Goal: Obtain resource: Obtain resource

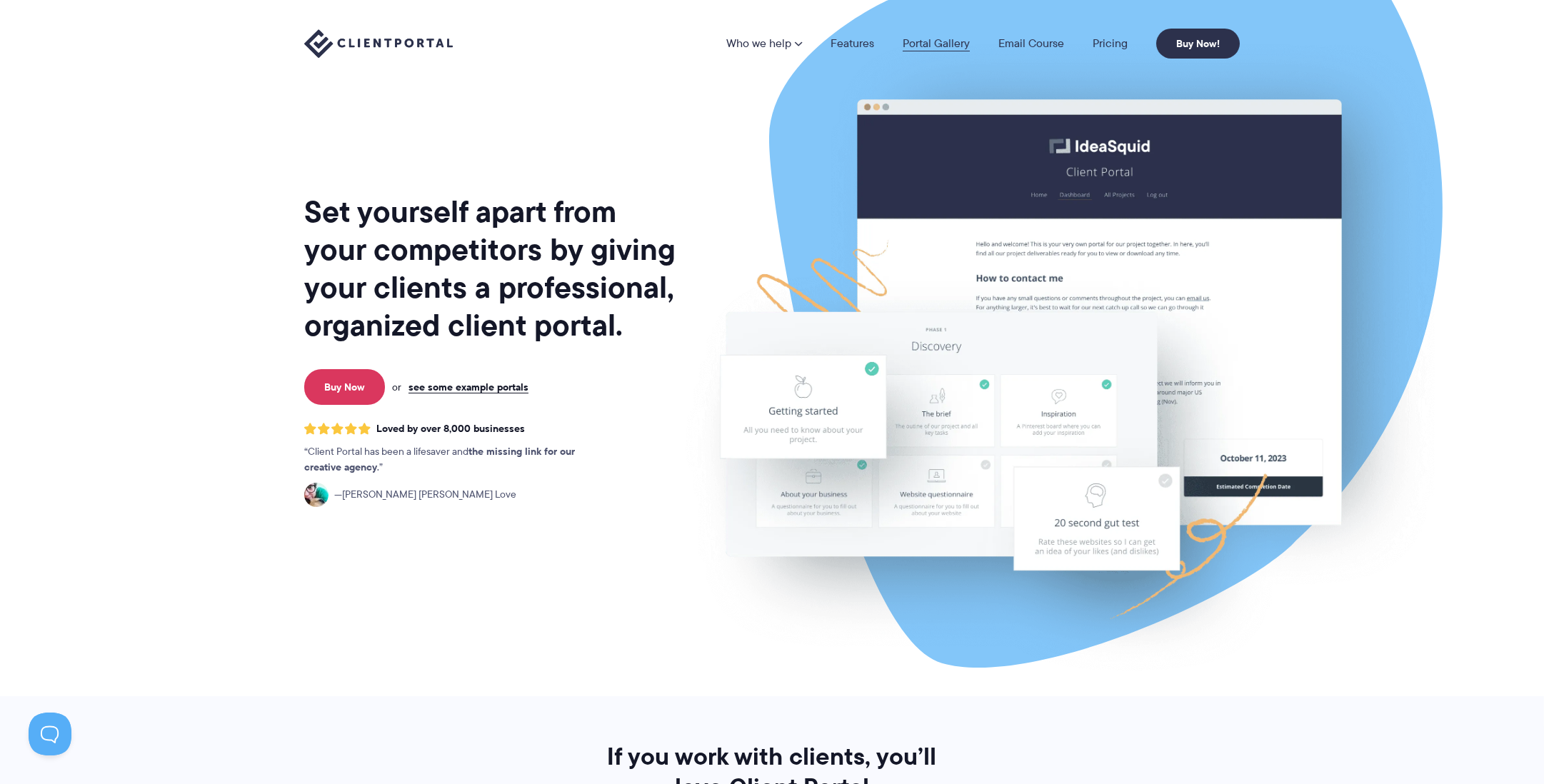
click at [947, 43] on link "Portal Gallery" at bounding box center [936, 43] width 67 height 12
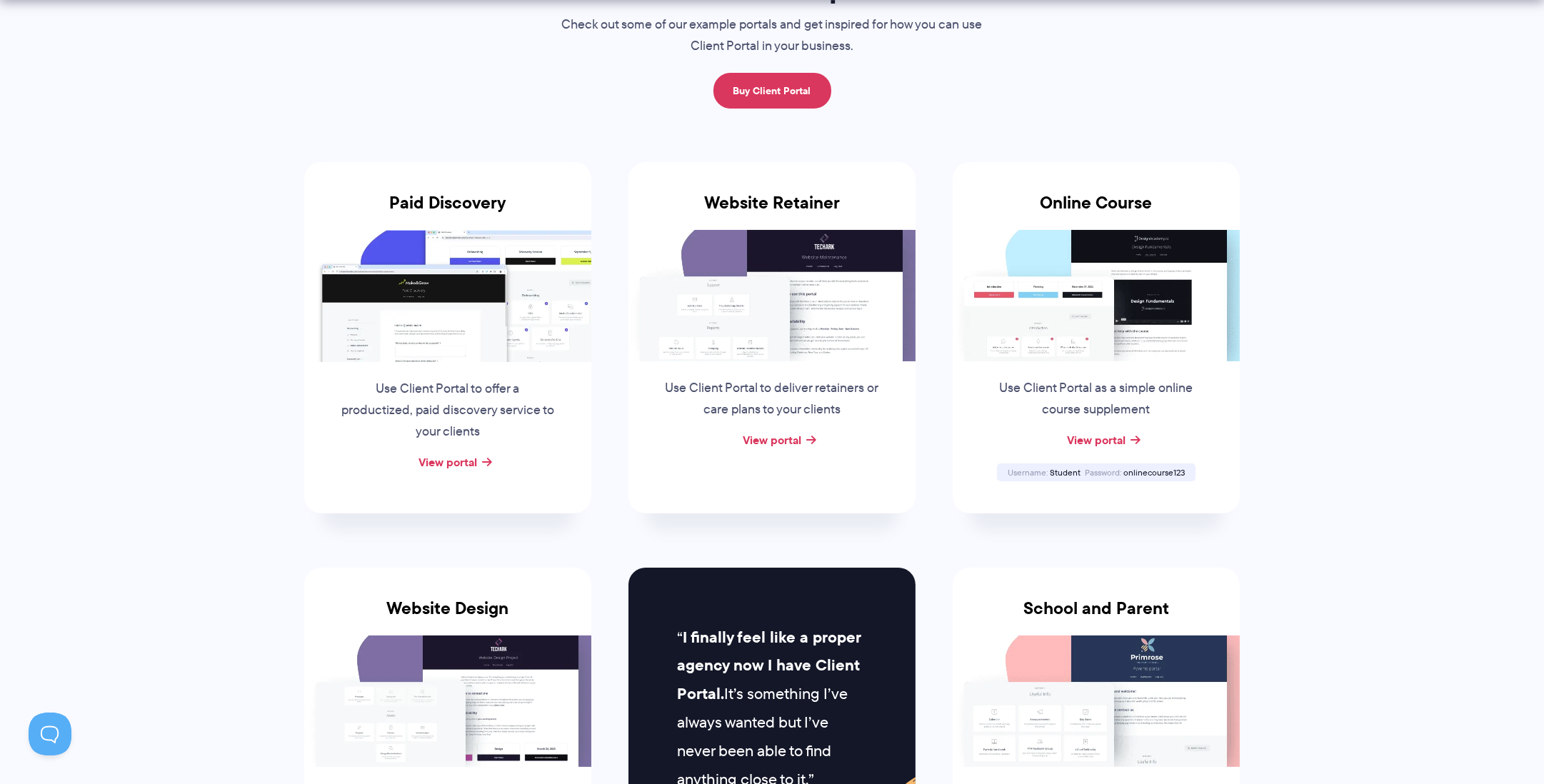
scroll to position [332, 0]
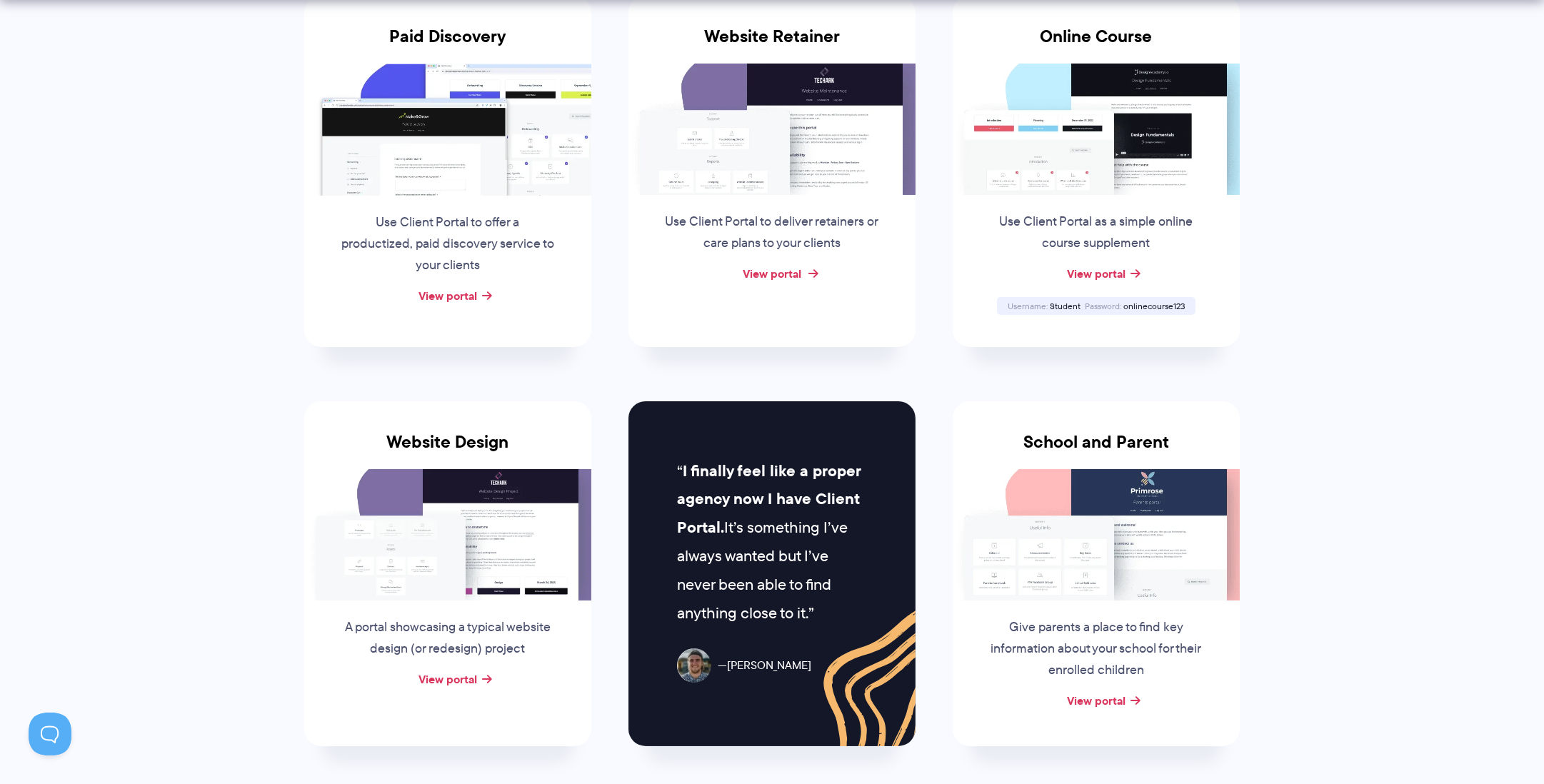
click at [780, 268] on link "View portal" at bounding box center [772, 273] width 59 height 17
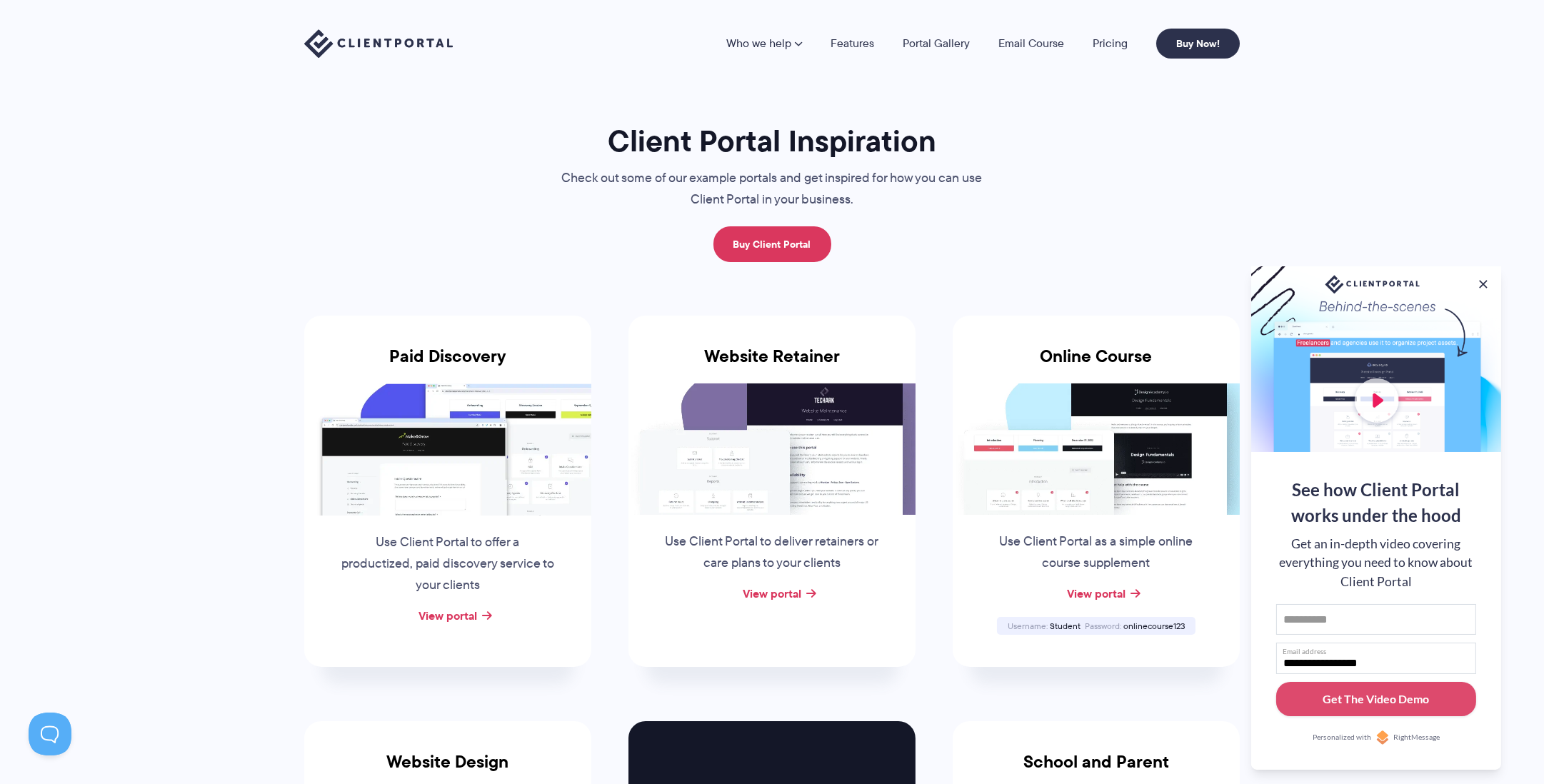
scroll to position [0, 0]
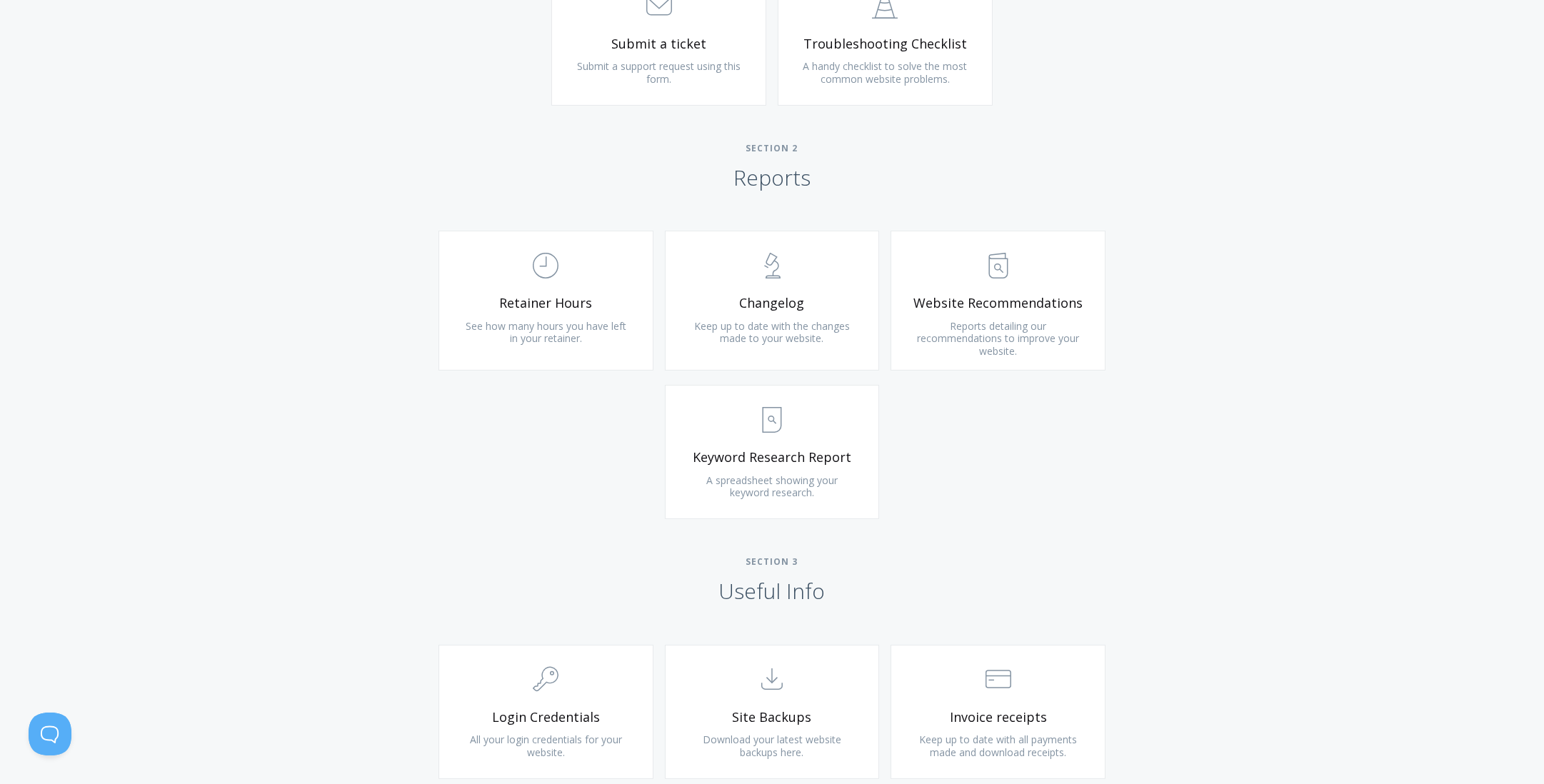
scroll to position [833, 0]
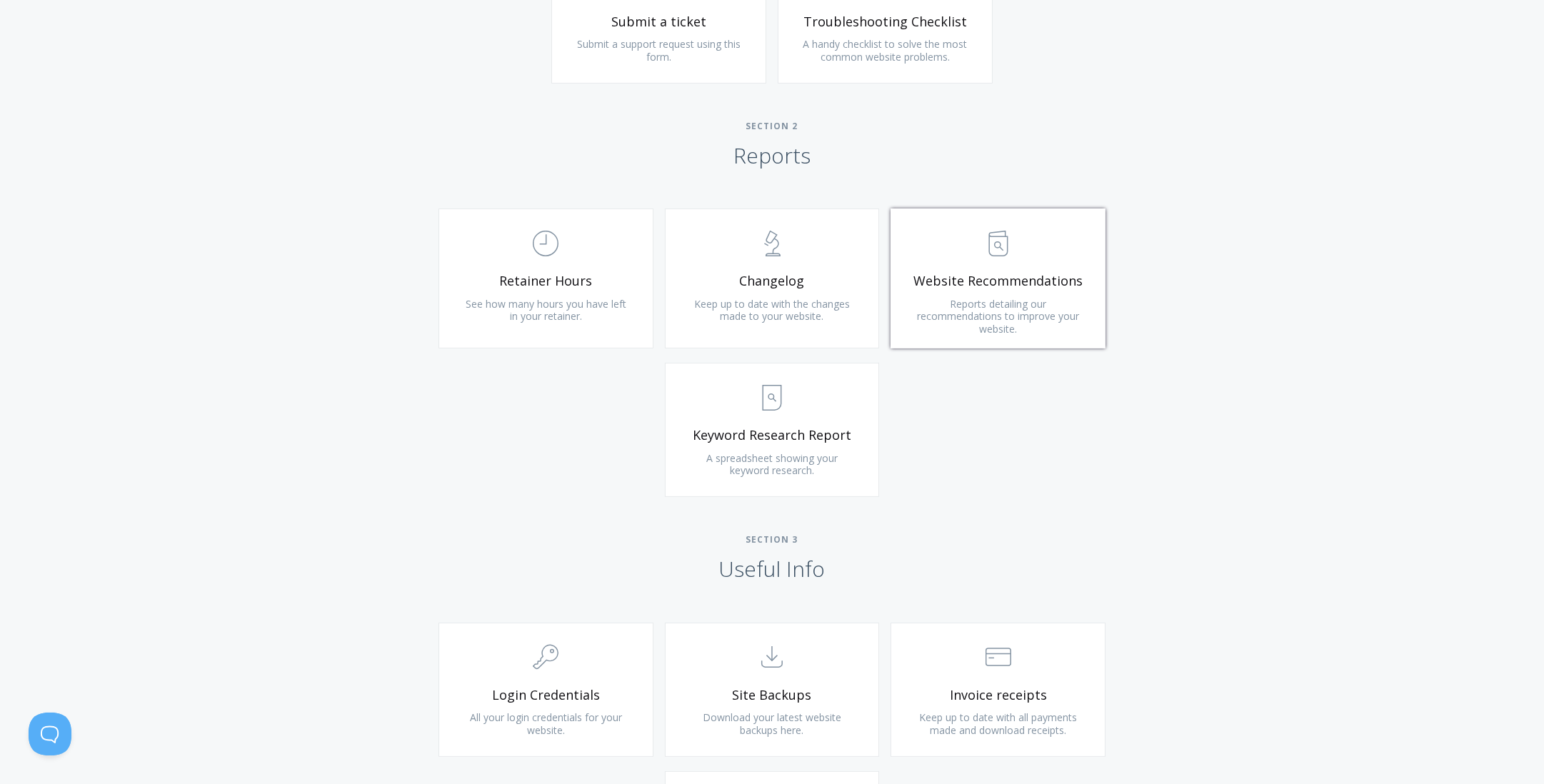
click at [983, 298] on span "Reports detailing our recommendations to improve your website." at bounding box center [997, 316] width 162 height 38
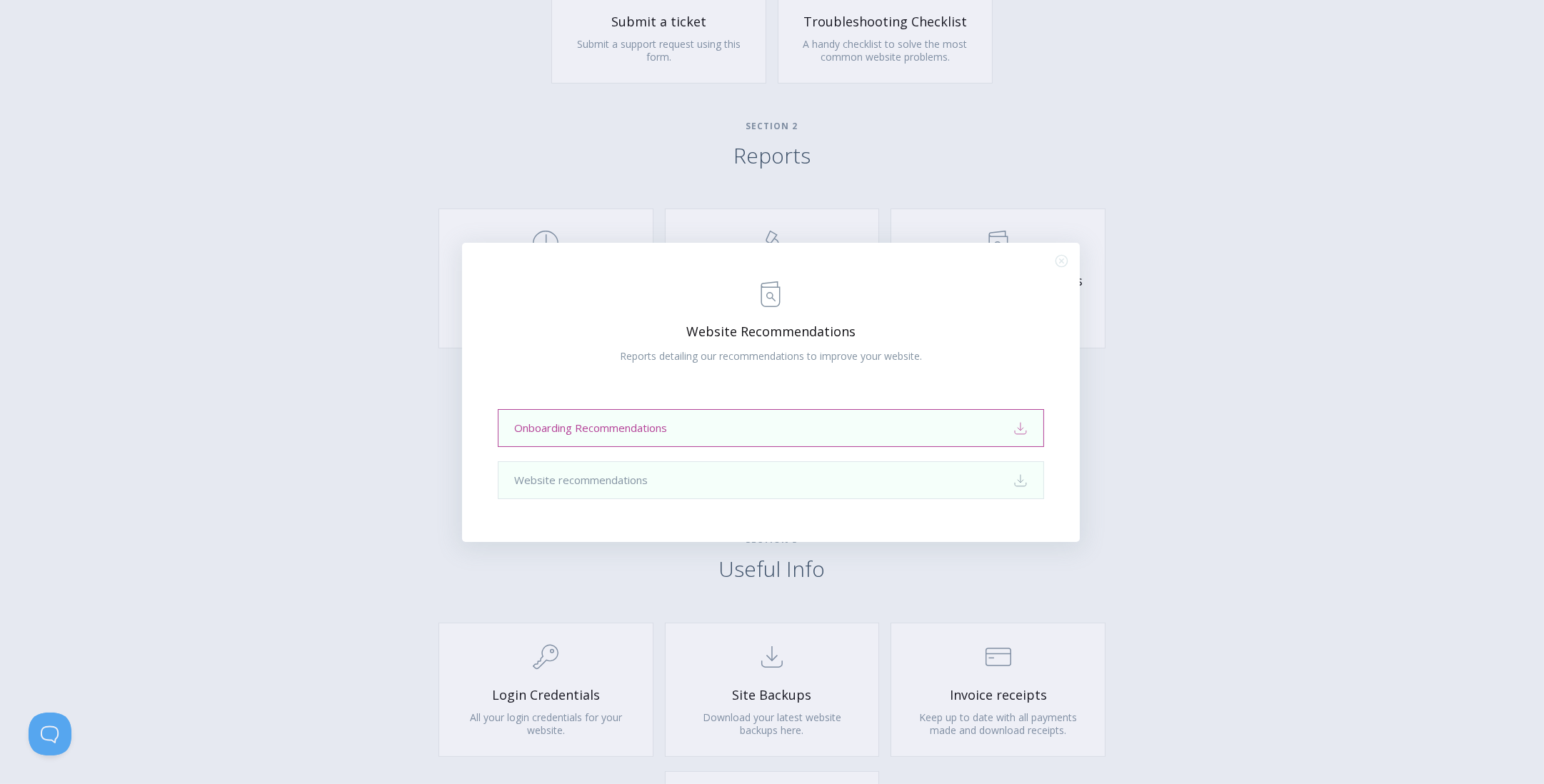
click at [925, 436] on link "Onboarding Recommendations Download" at bounding box center [771, 427] width 547 height 38
click at [1281, 169] on div ".st0{fill:none;stroke:#000000;stroke-width:2;stroke-miterlimit:10;} Untitled-13…" at bounding box center [772, 392] width 1544 height 784
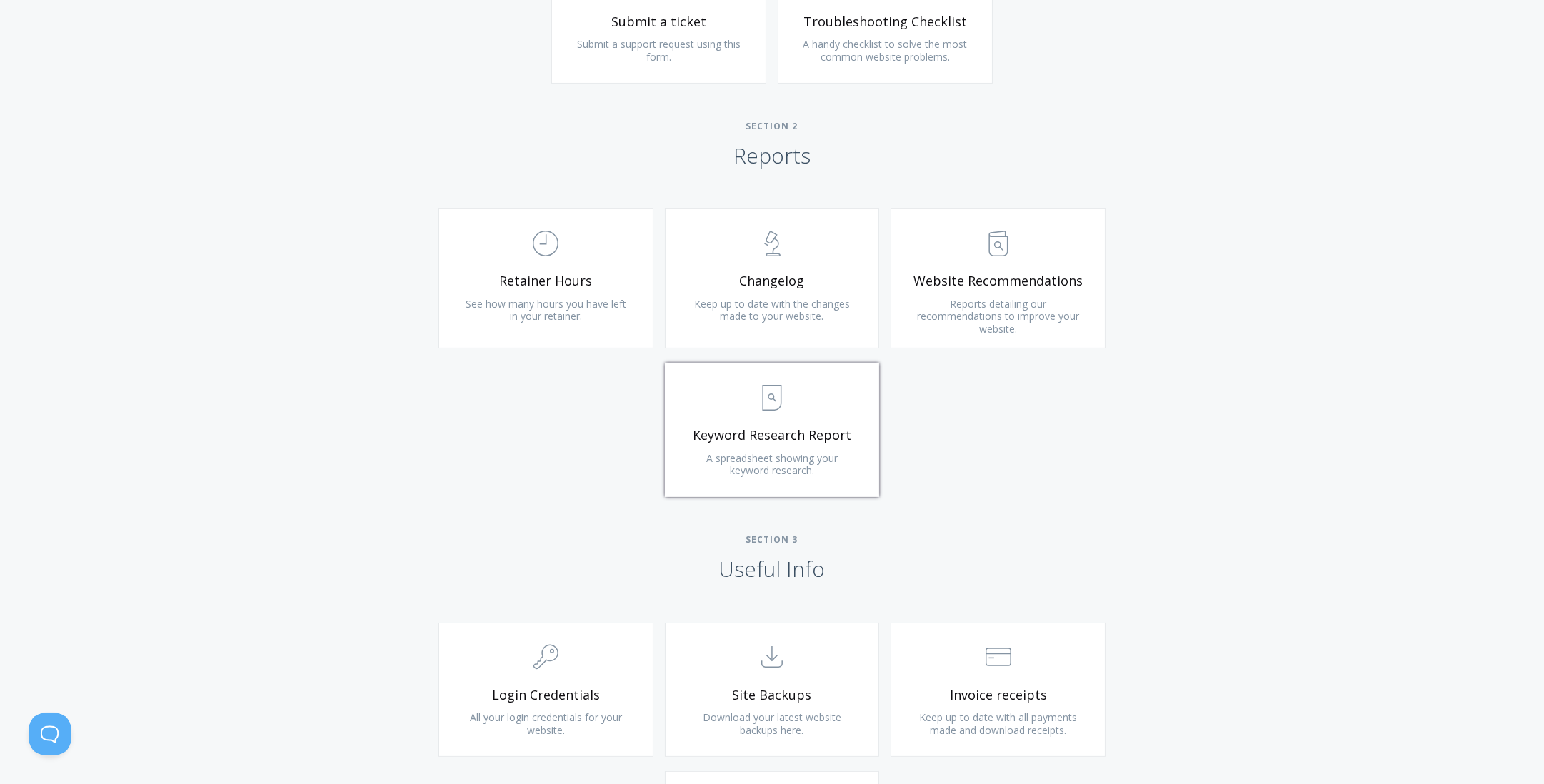
click at [769, 467] on span "A spreadsheet showing your keyword research." at bounding box center [772, 464] width 132 height 26
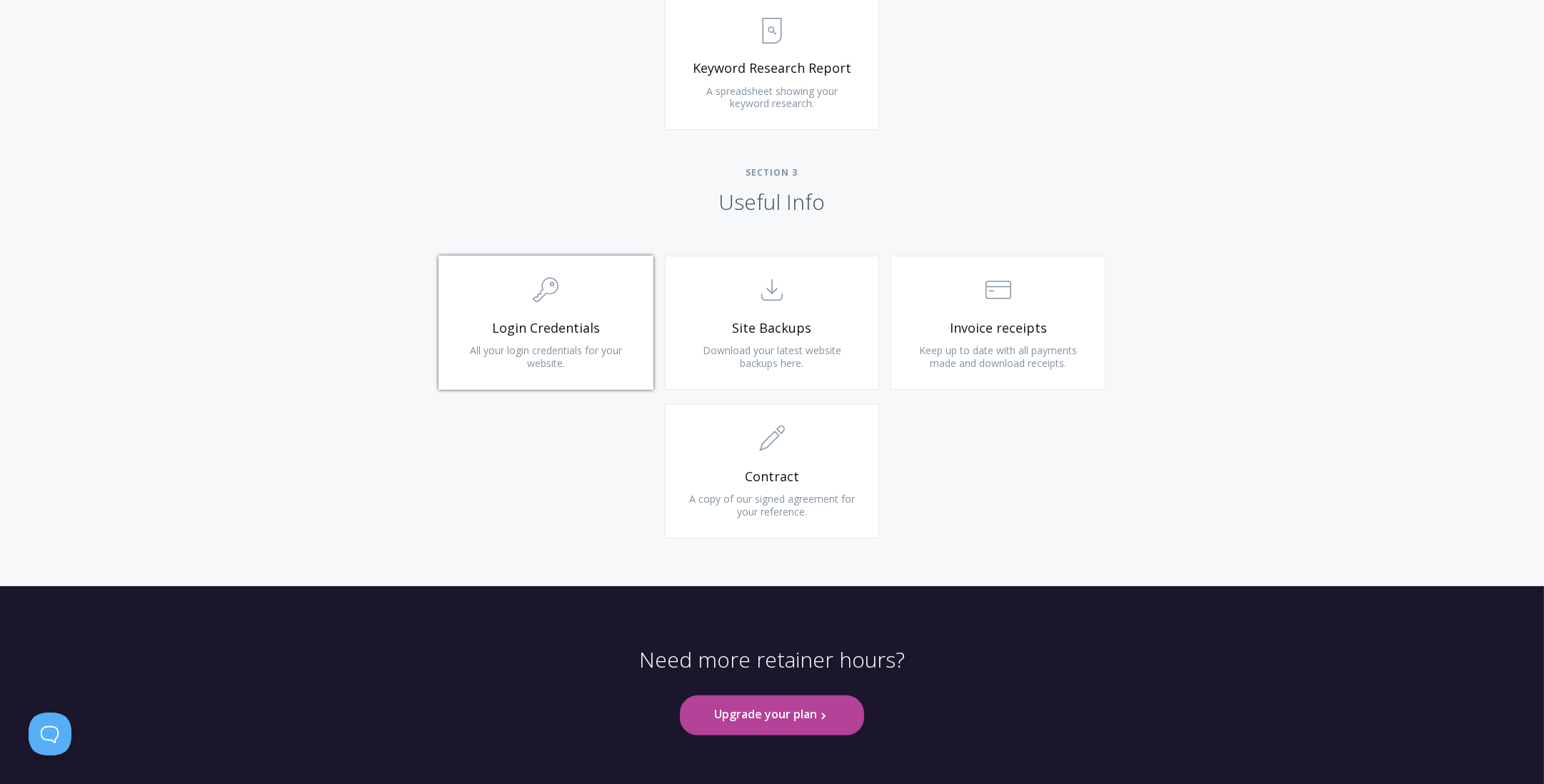
scroll to position [1245, 0]
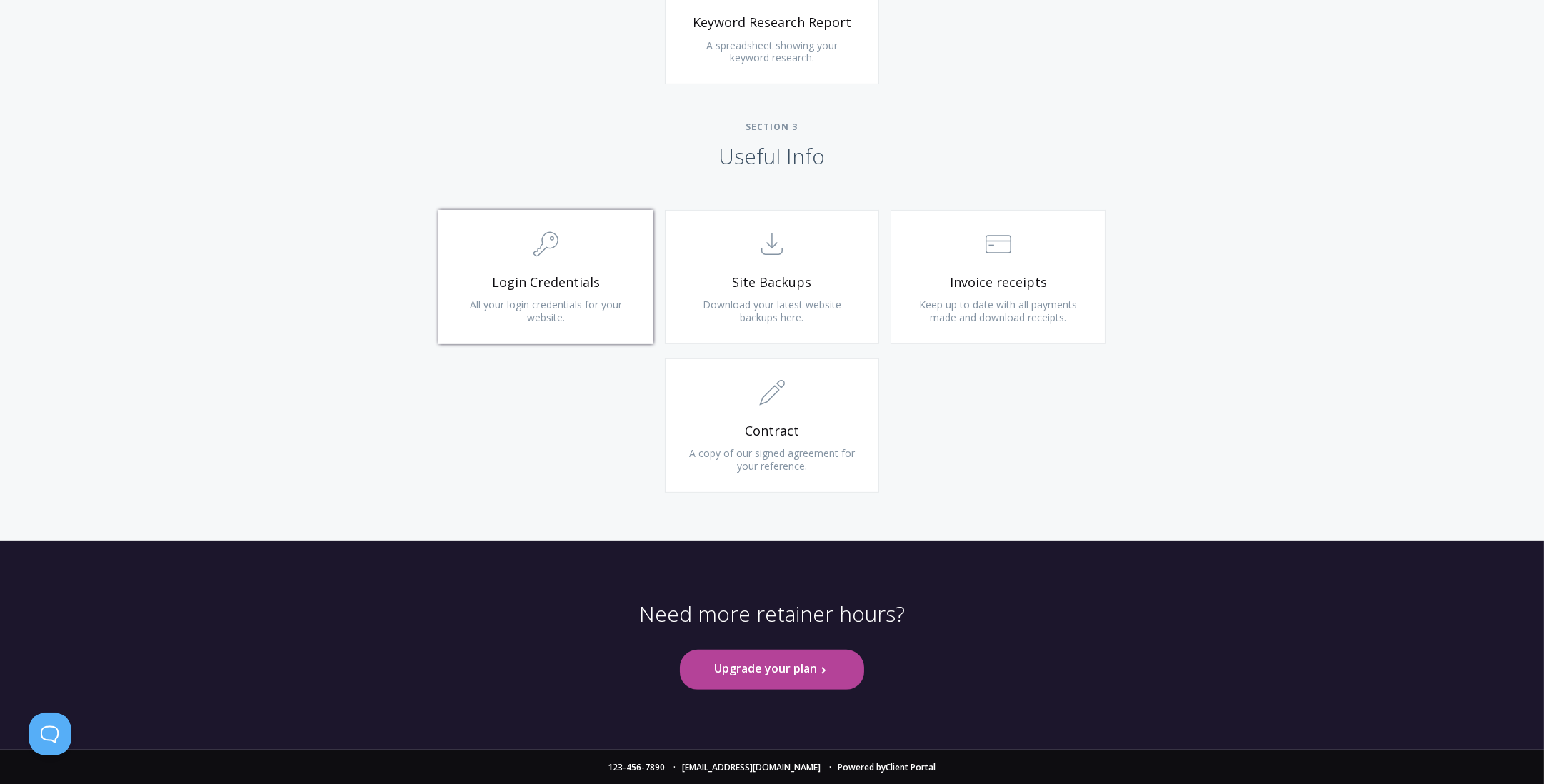
click at [542, 292] on link ".cls-1{fill:none;stroke:#000;stroke-miterlimit:10;stroke-width:2px;} 1. General…" at bounding box center [546, 277] width 215 height 134
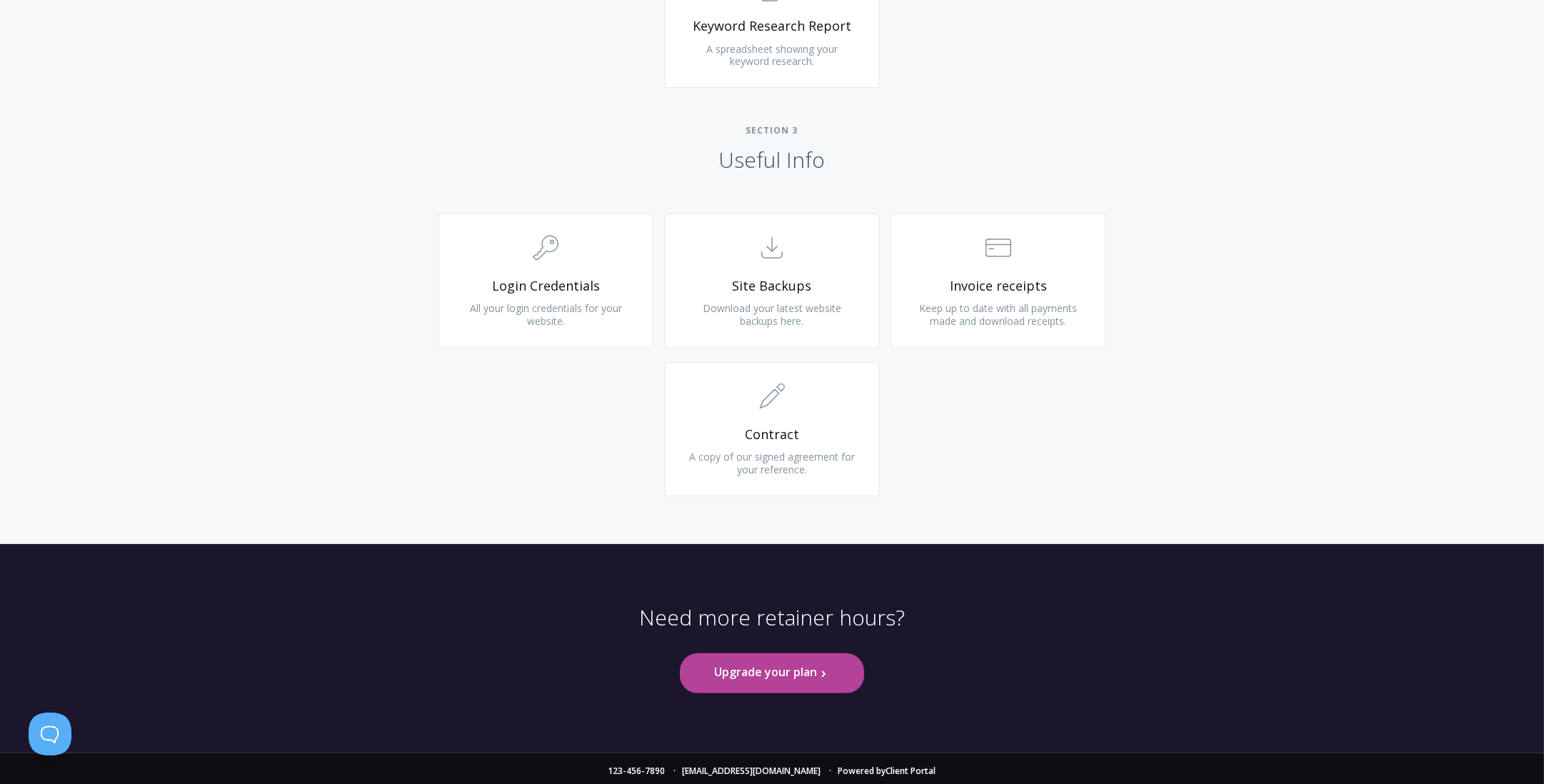
scroll to position [1079, 0]
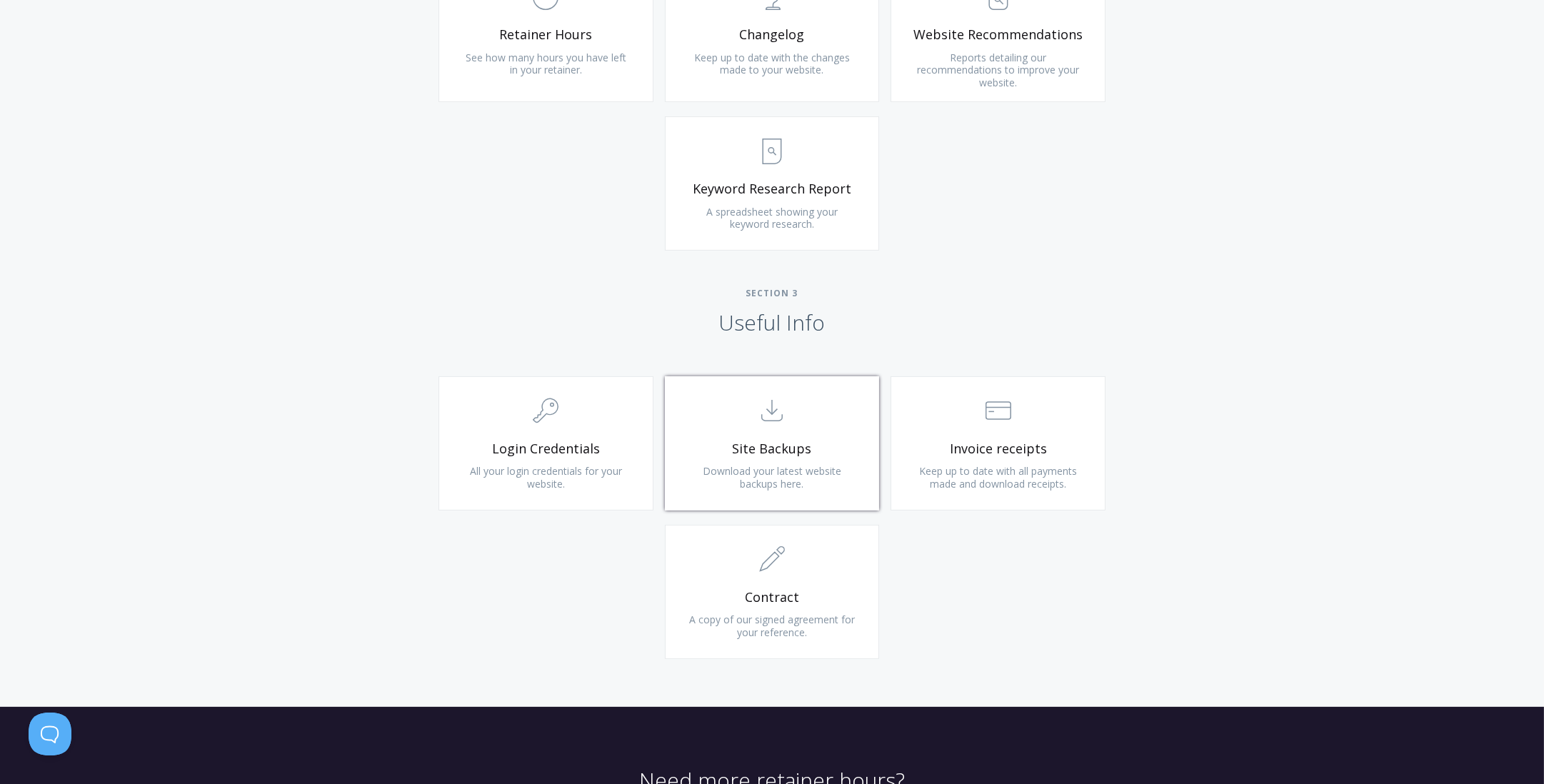
click at [780, 437] on link ".st0{fill:none;stroke:#000000;stroke-width:2;stroke-miterlimit:10;} Untitled-15…" at bounding box center [772, 443] width 215 height 134
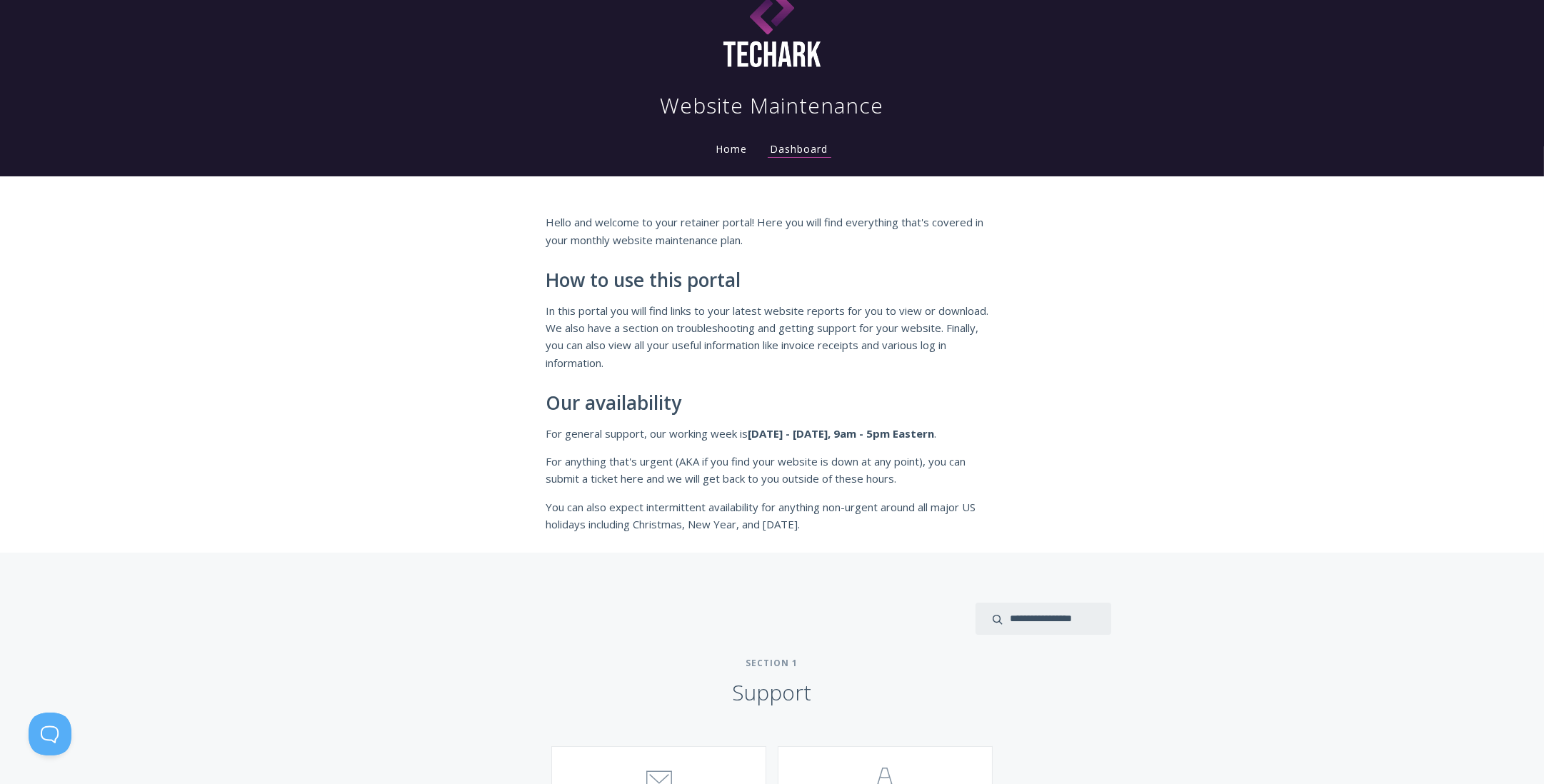
scroll to position [0, 0]
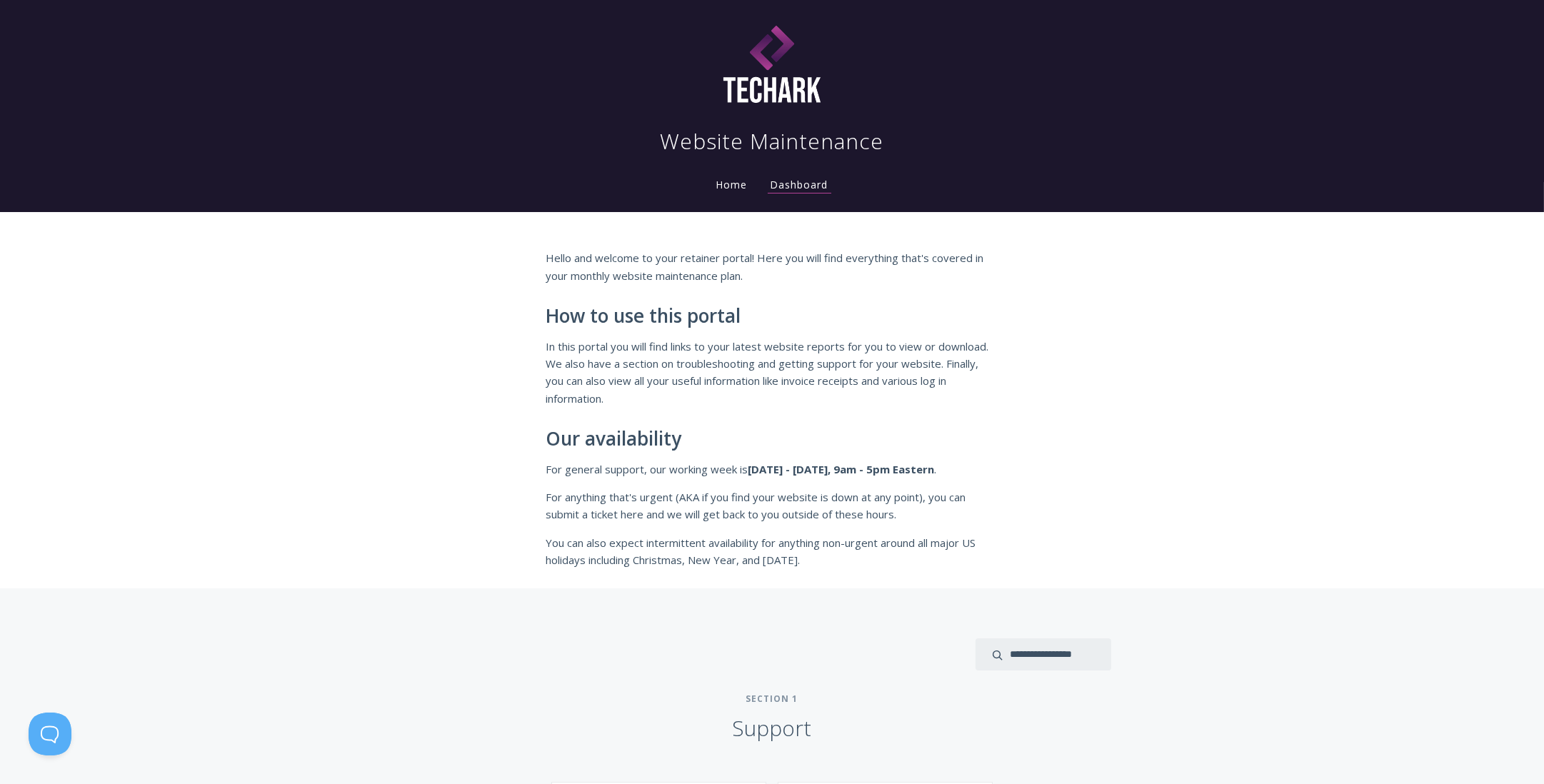
click at [743, 181] on link "Home" at bounding box center [732, 185] width 37 height 13
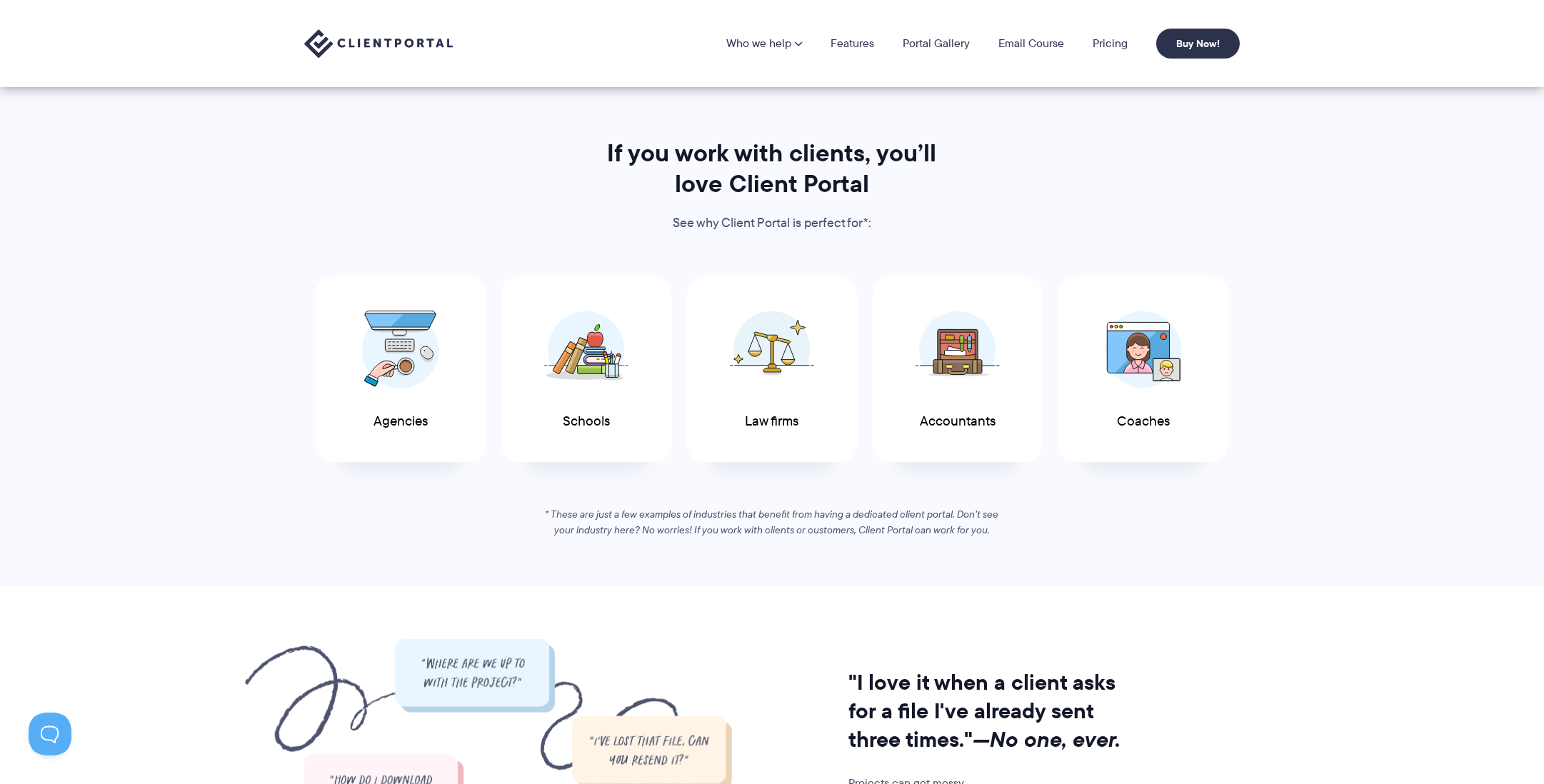
scroll to position [499, 0]
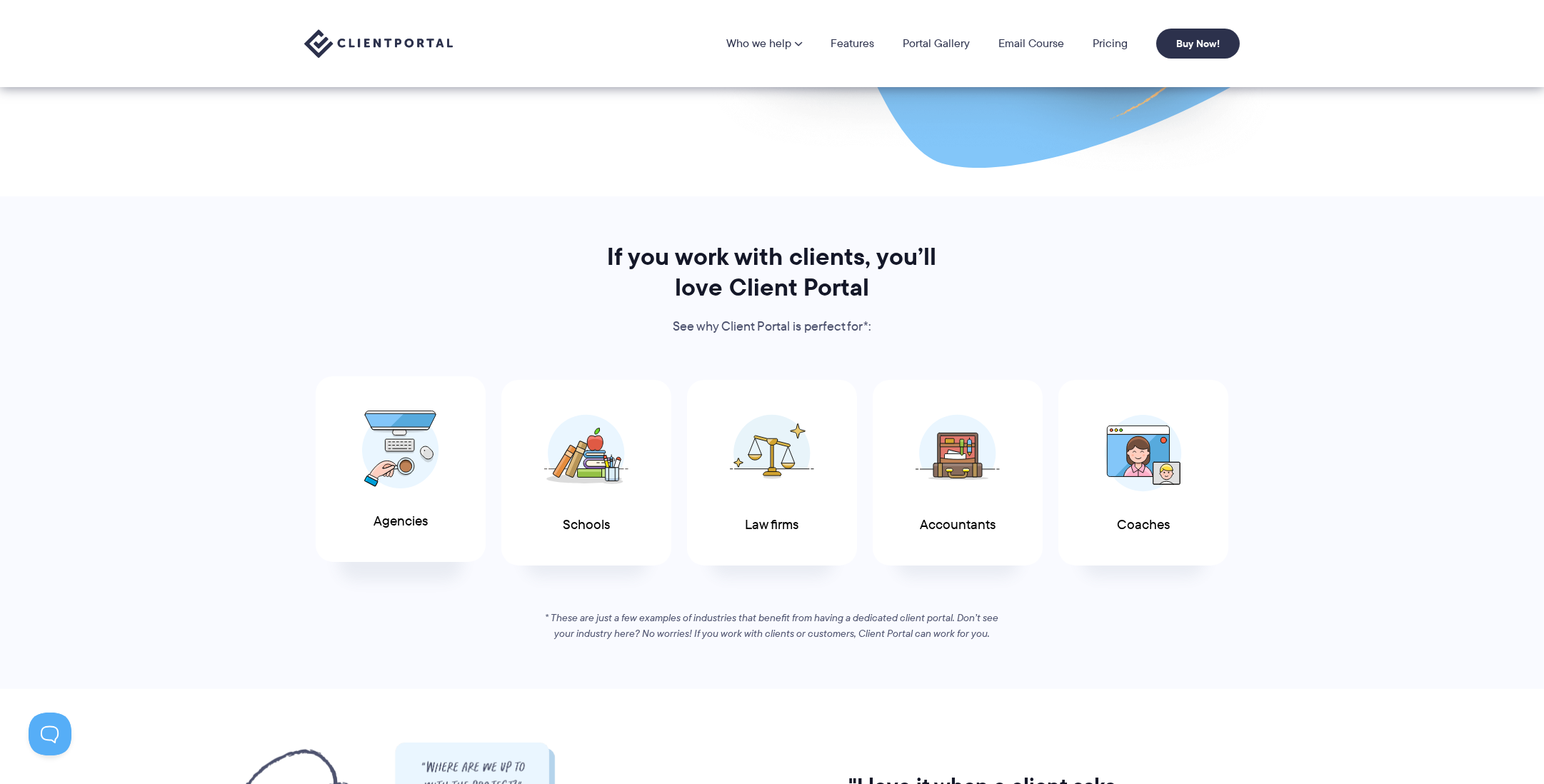
click at [445, 455] on div "Agencies" at bounding box center [400, 469] width 170 height 186
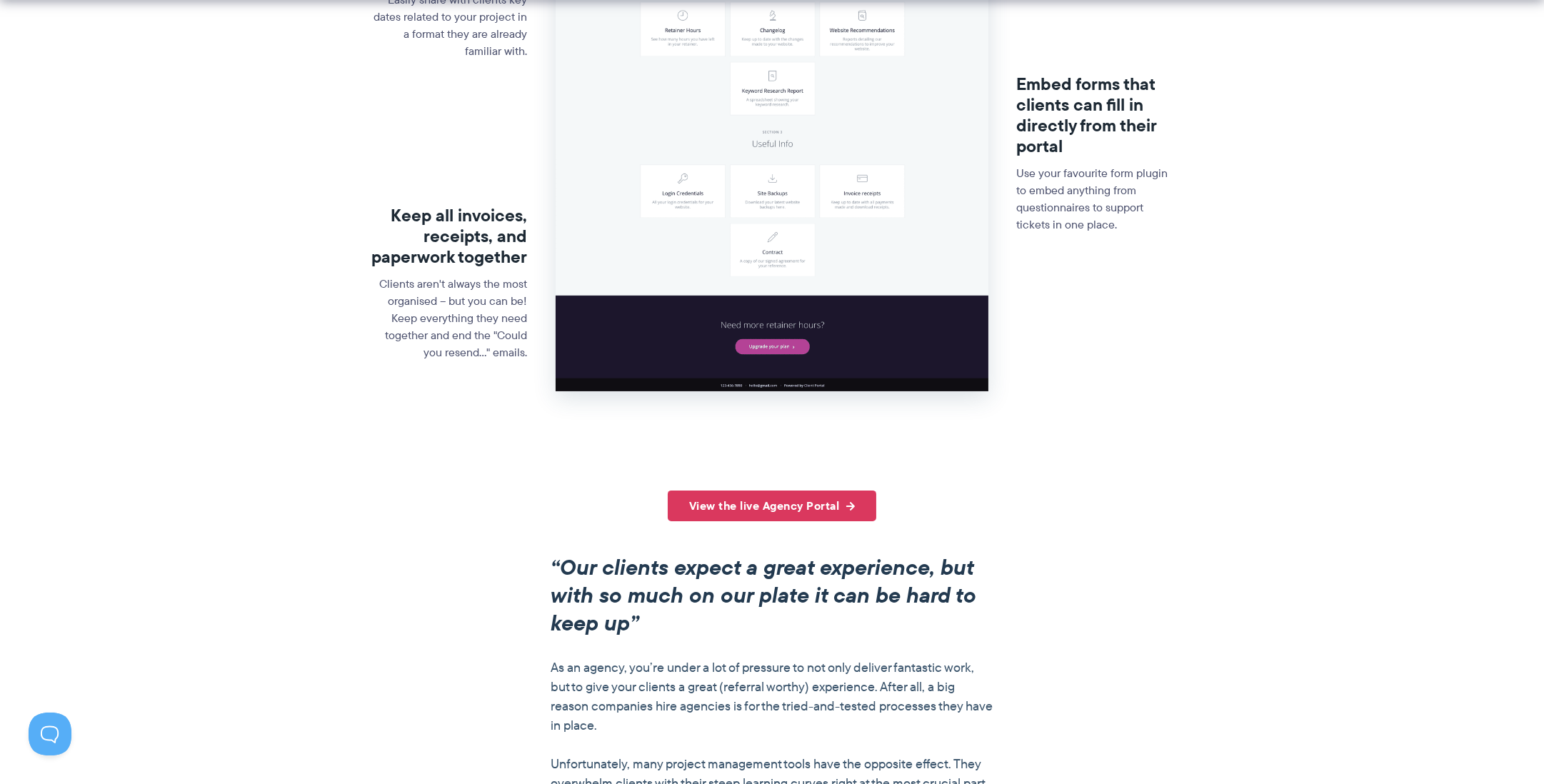
scroll to position [666, 0]
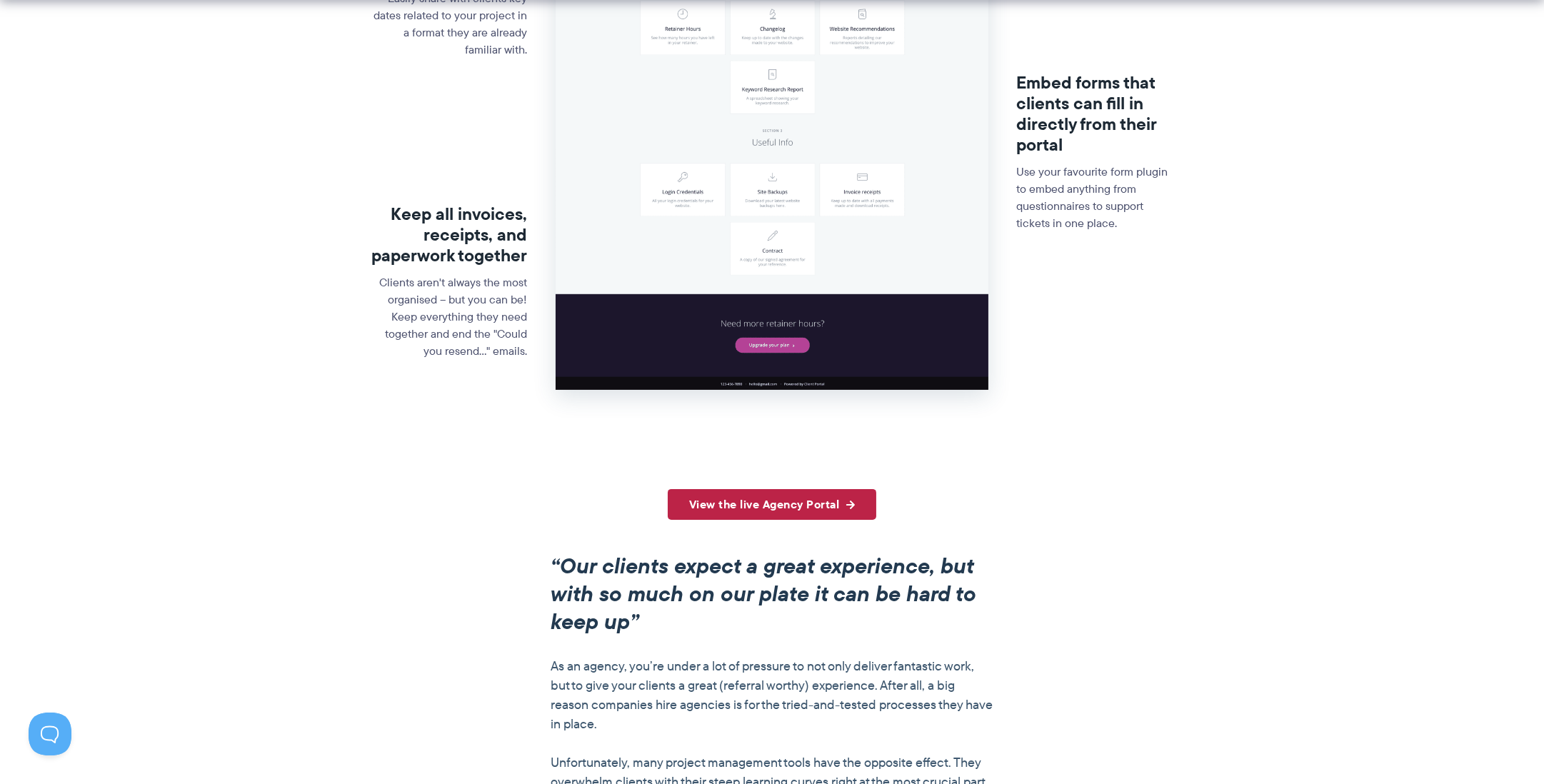
click at [759, 510] on link "View the live Agency Portal" at bounding box center [772, 505] width 209 height 31
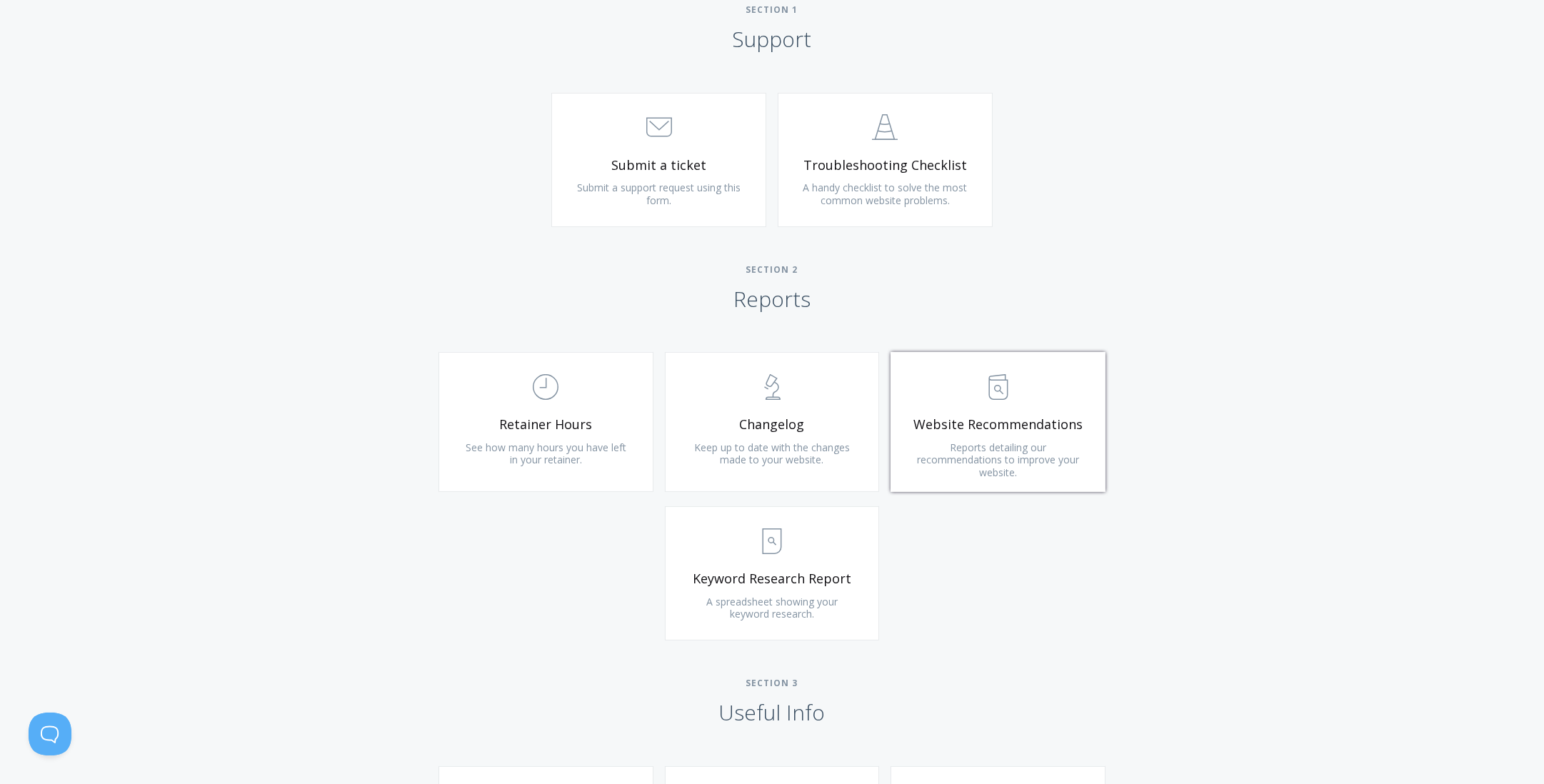
scroll to position [666, 0]
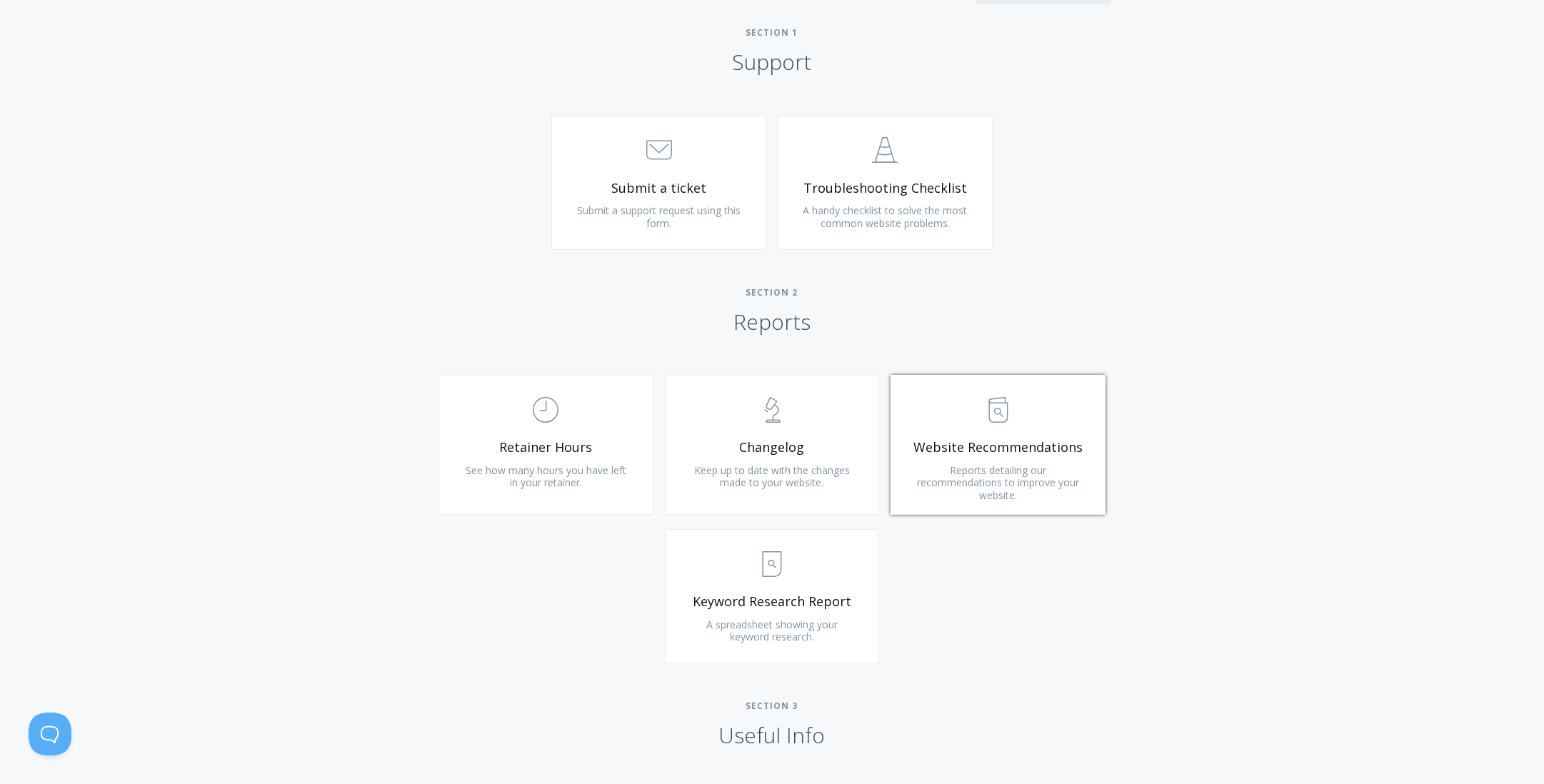
click at [967, 457] on link ".st0{fill:none;stroke:#000000;stroke-width:2;stroke-miterlimit:10;} Untitled-13…" at bounding box center [997, 445] width 215 height 140
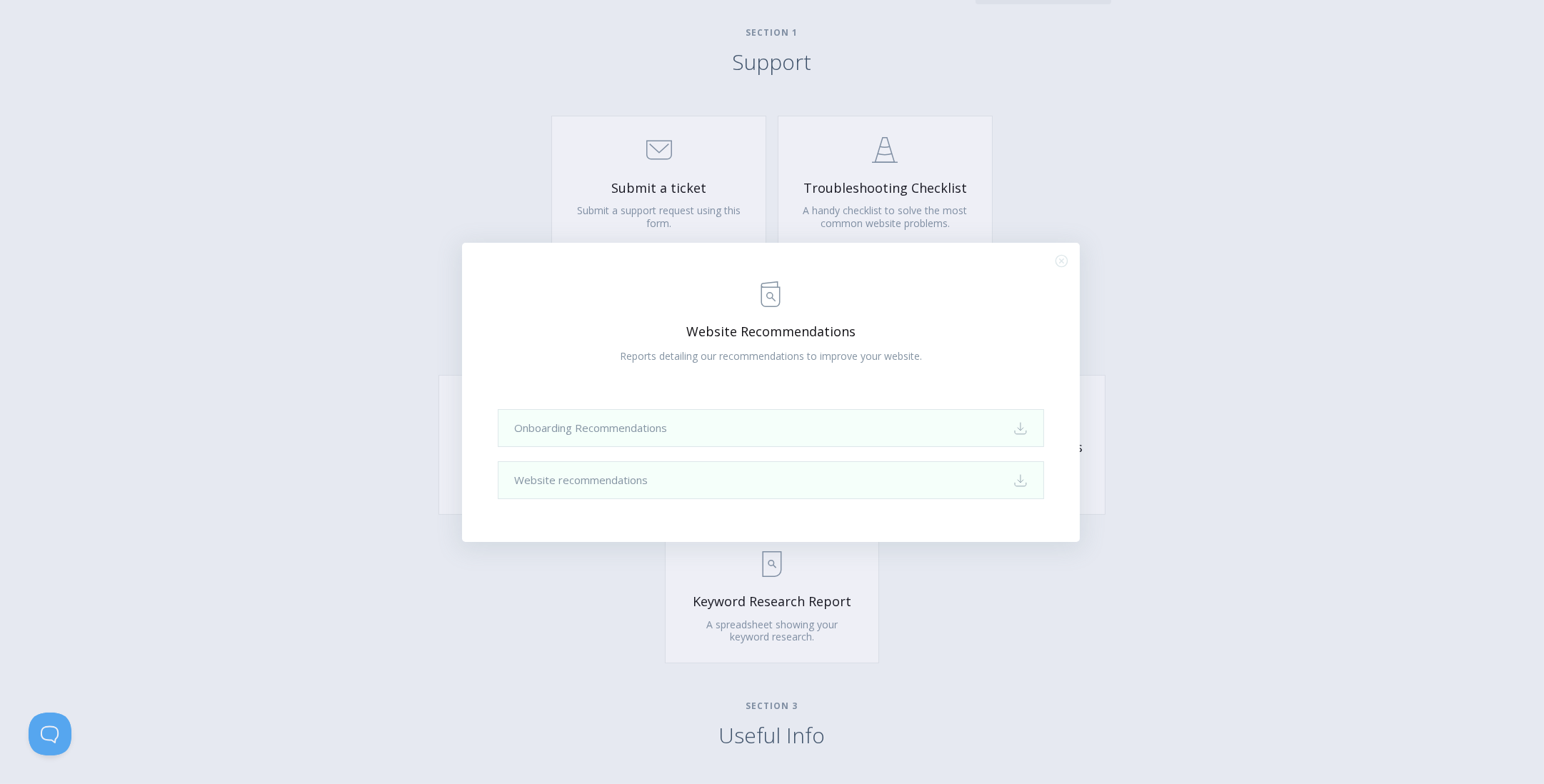
click at [1053, 255] on div ".st0{fill:none;stroke:#000000;stroke-width:2;stroke-miterlimit:10;} Untitled-13…" at bounding box center [771, 392] width 618 height 299
click at [1068, 260] on div ".st0{fill:none;stroke:#000000;stroke-width:2;stroke-miterlimit:10;} Untitled-13…" at bounding box center [771, 392] width 618 height 299
click at [1064, 264] on icon ".st0{fill:none;stroke:#000000;stroke-width:2;stroke-miterlimit:10;} Close" at bounding box center [1061, 261] width 13 height 13
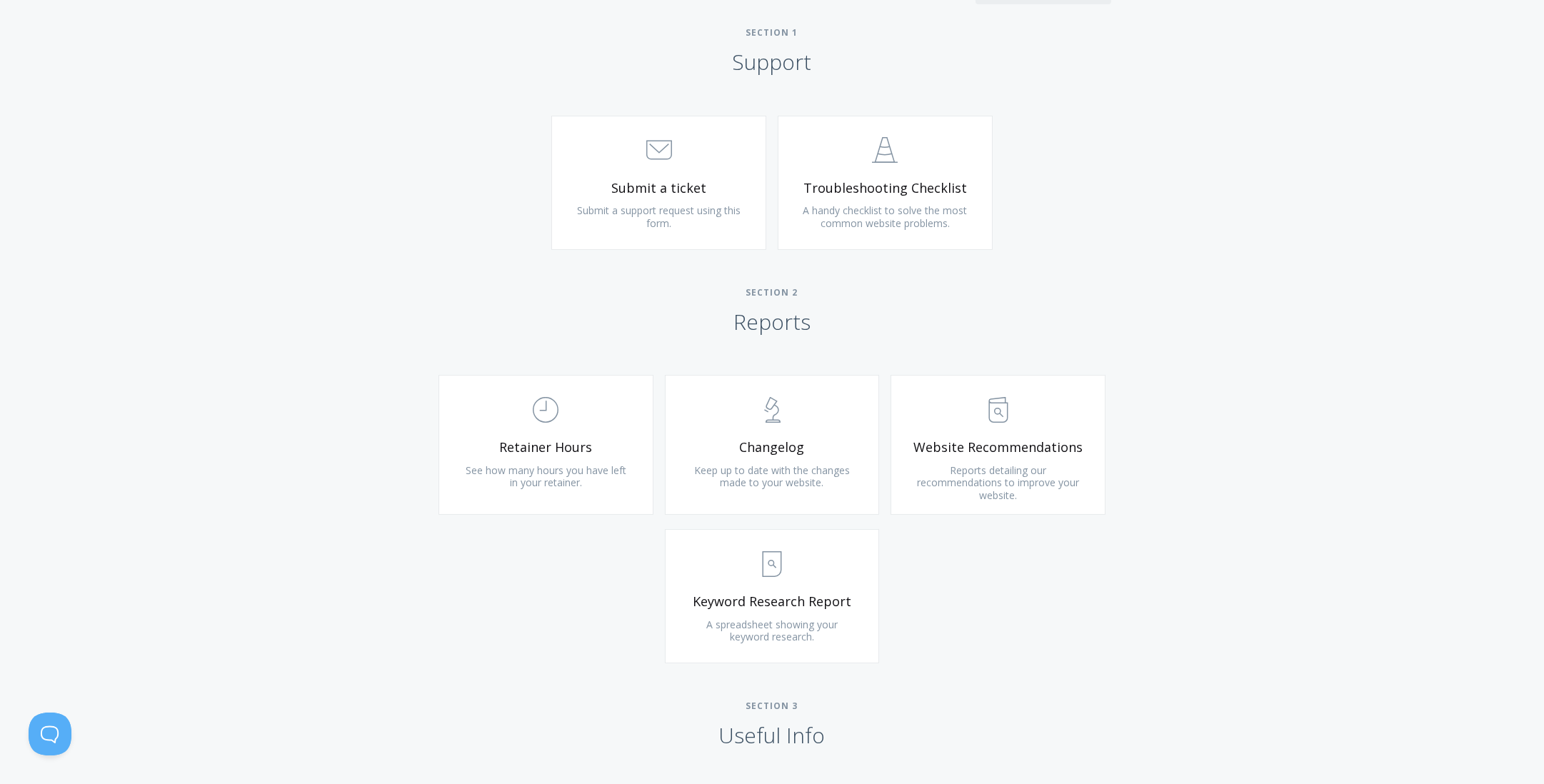
click at [1071, 263] on div "Type more than three characters to get results. See search results below. No se…" at bounding box center [772, 520] width 1544 height 1197
click at [971, 212] on link ".st0{fill:none;stroke:#000000;stroke-width:2;stroke-miterlimit:10;} Untitled-24…" at bounding box center [885, 182] width 215 height 134
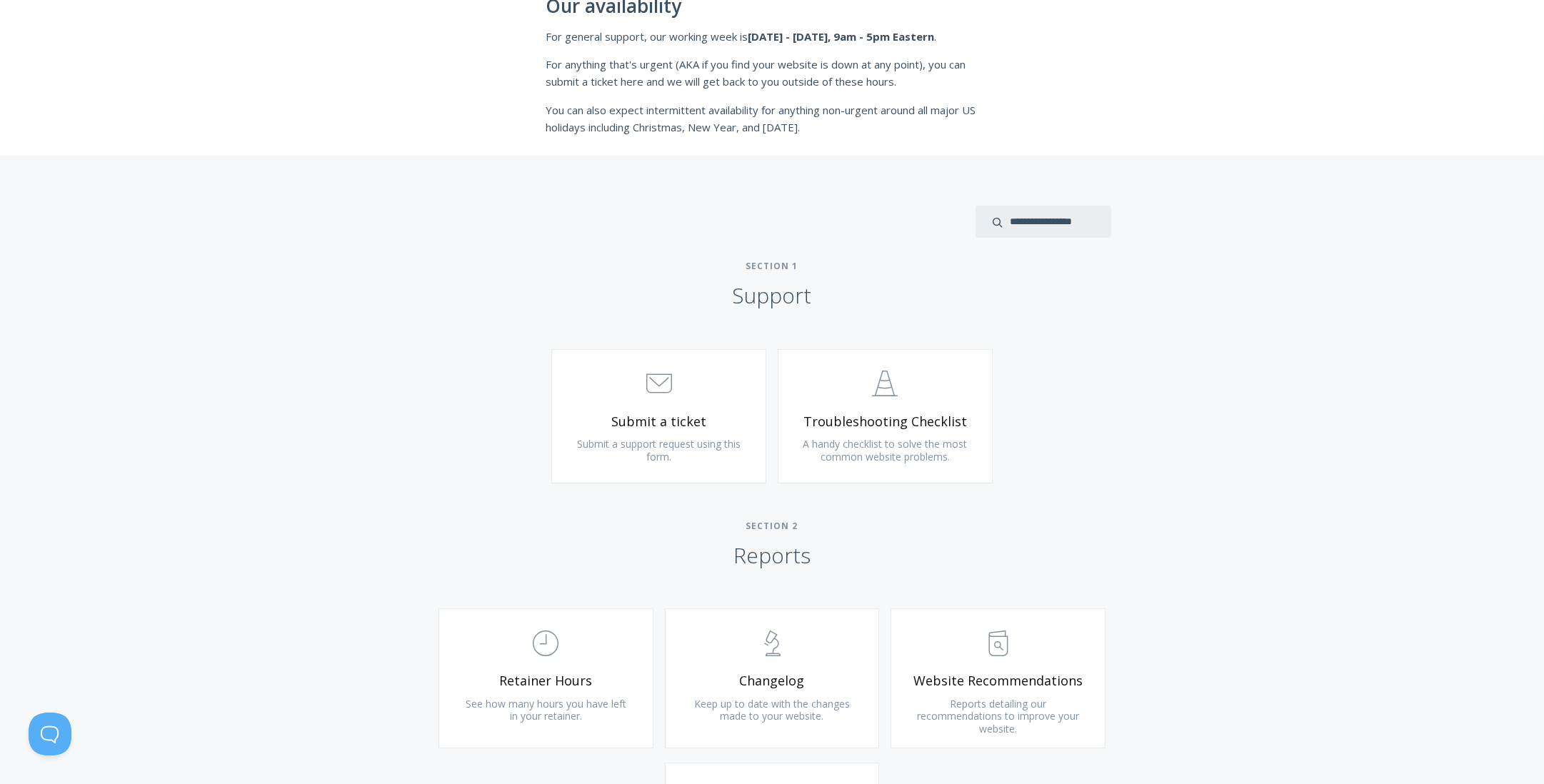
scroll to position [413, 0]
